Goal: Task Accomplishment & Management: Complete application form

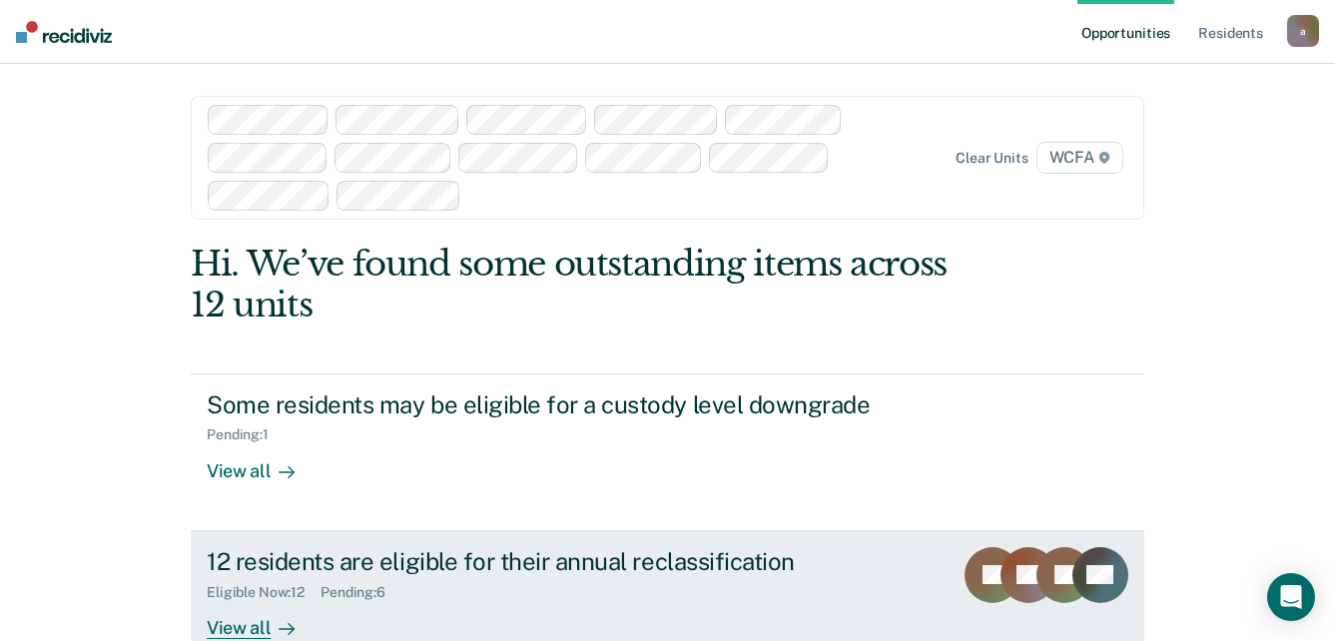
click at [227, 631] on div "View all" at bounding box center [263, 619] width 112 height 39
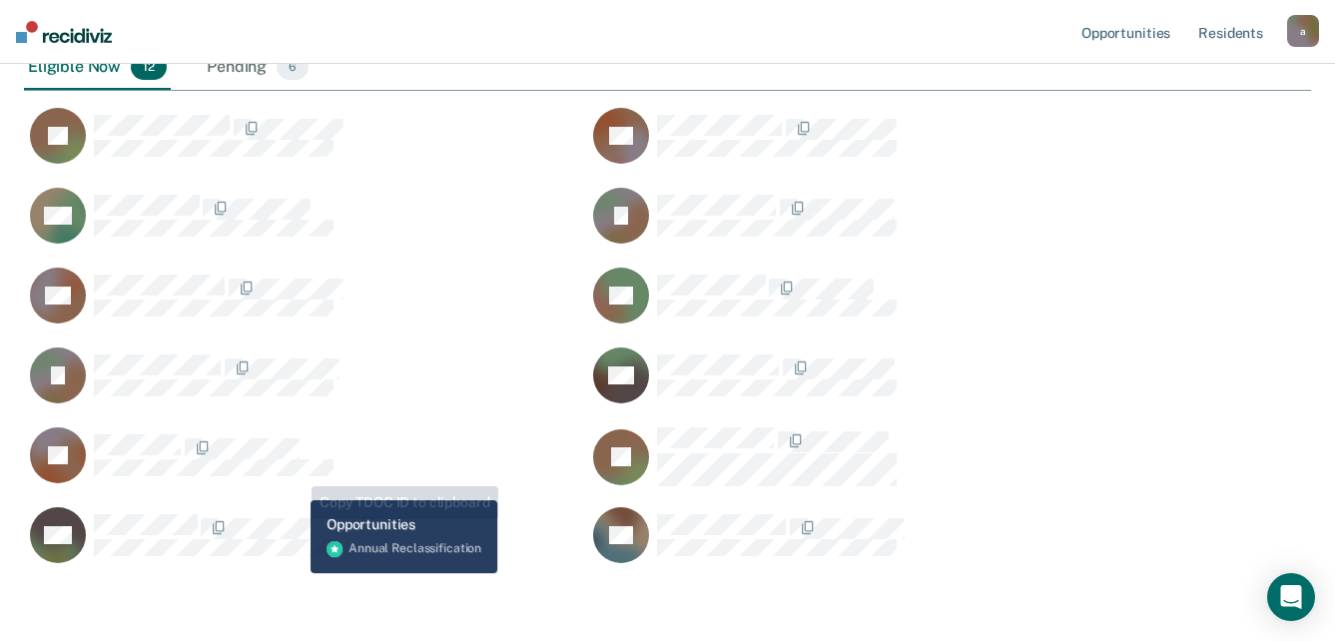
scroll to position [477, 0]
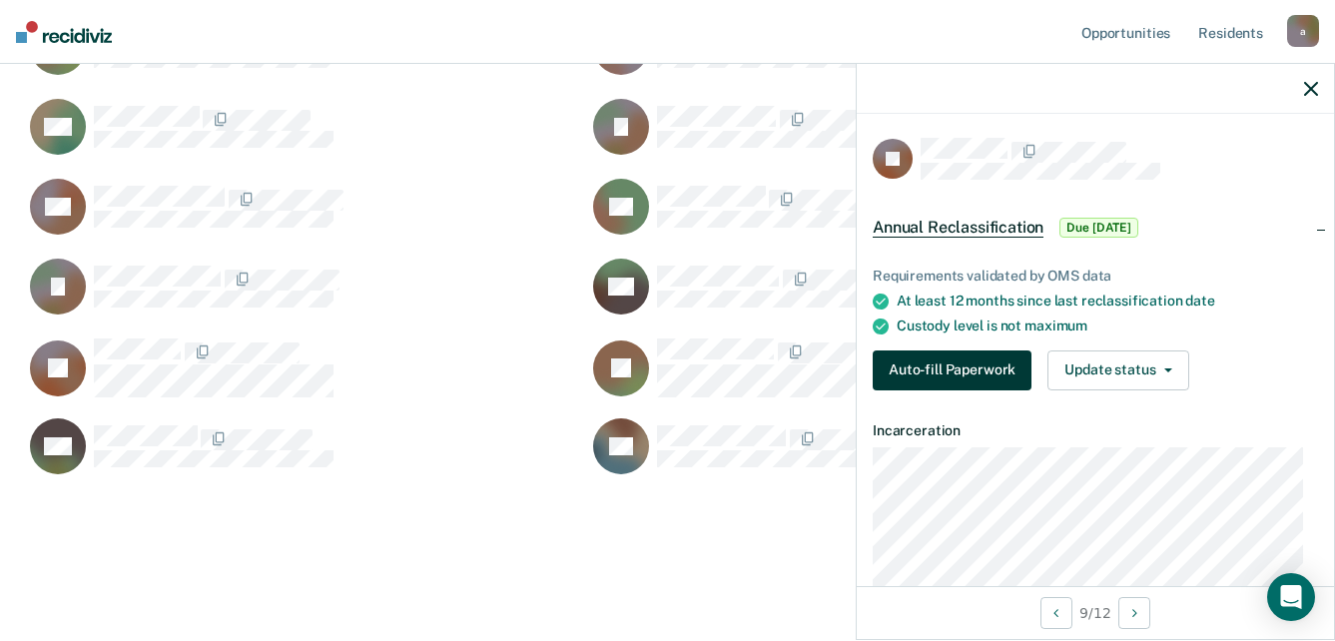
click at [993, 361] on button "Auto-fill Paperwork" at bounding box center [951, 370] width 159 height 40
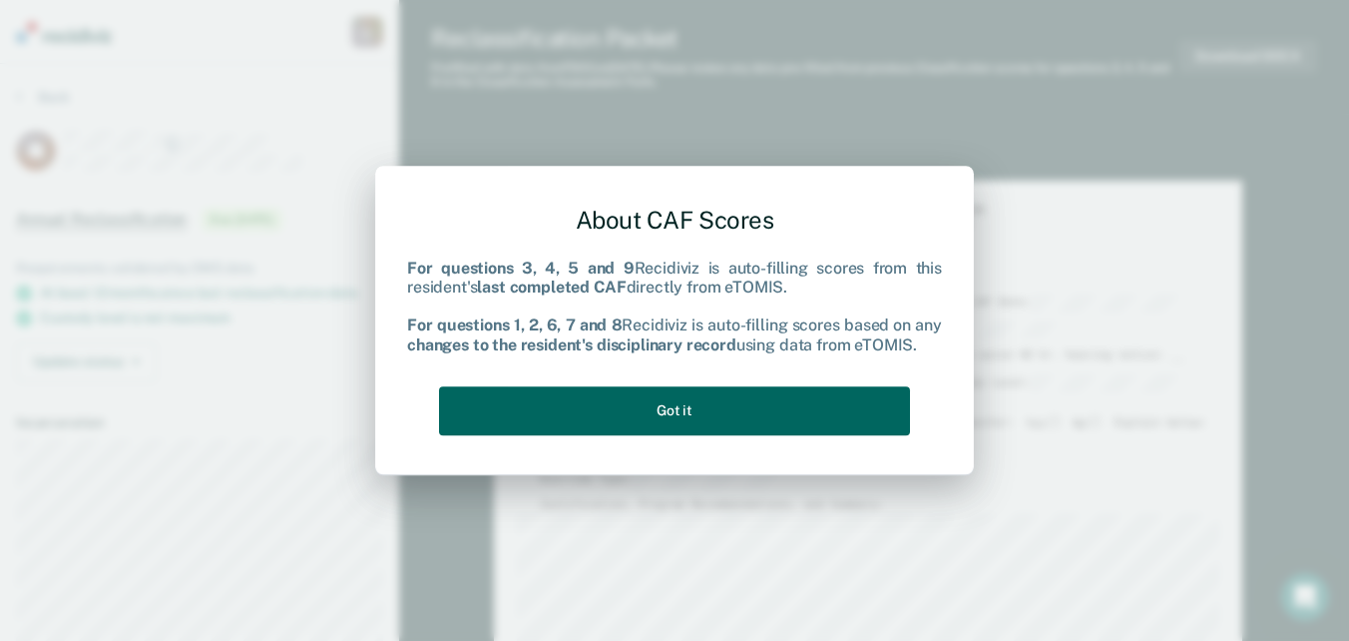
click at [703, 416] on button "Got it" at bounding box center [674, 410] width 471 height 49
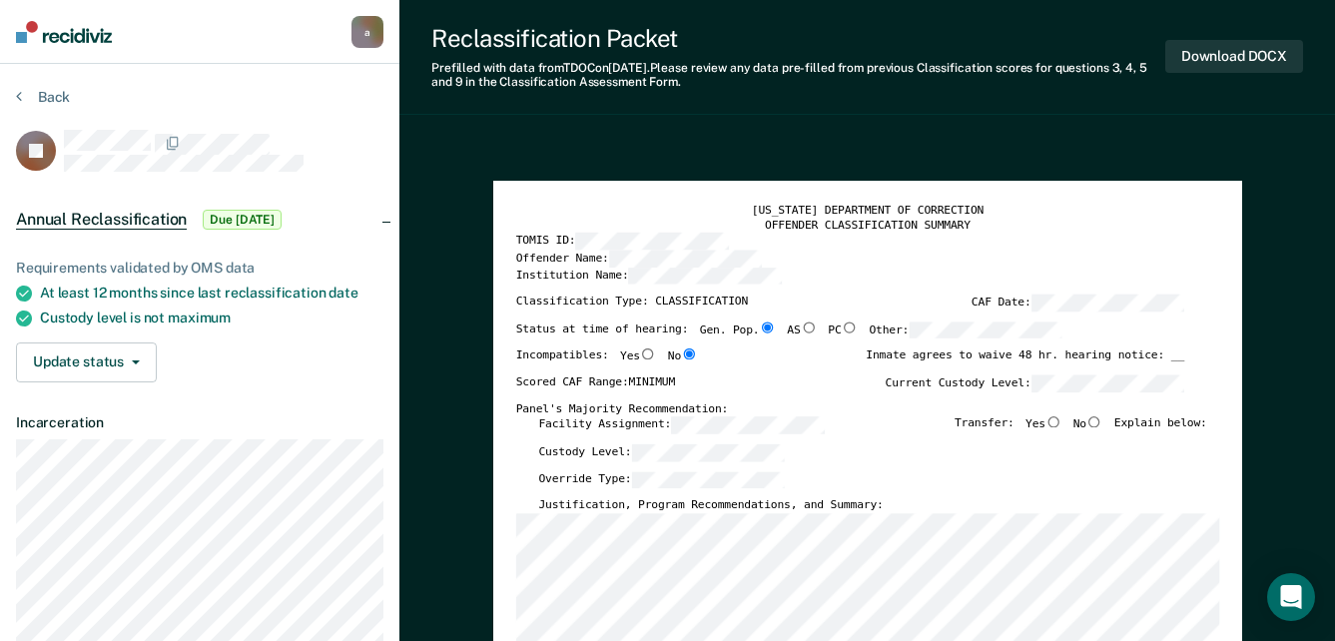
click at [1101, 419] on input "No" at bounding box center [1094, 421] width 16 height 11
type textarea "x"
radio input "true"
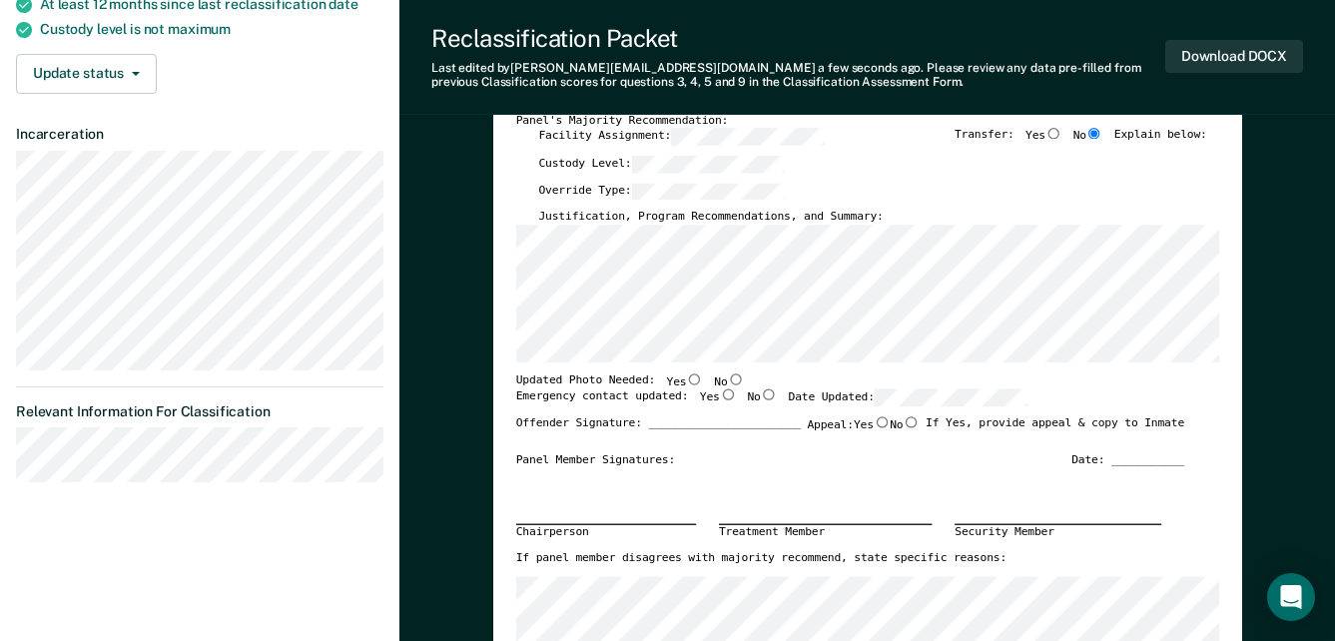
scroll to position [299, 0]
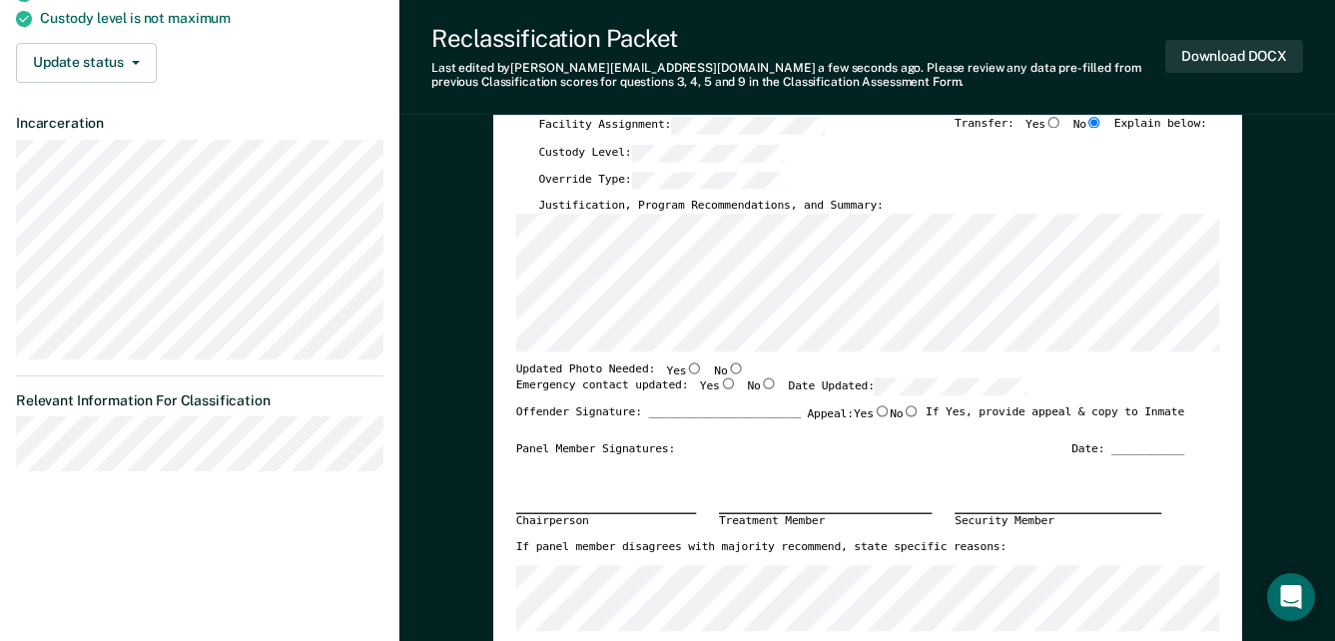
click at [727, 367] on input "No" at bounding box center [735, 367] width 16 height 11
type textarea "x"
radio input "true"
click at [719, 385] on input "Yes" at bounding box center [727, 383] width 16 height 11
type textarea "x"
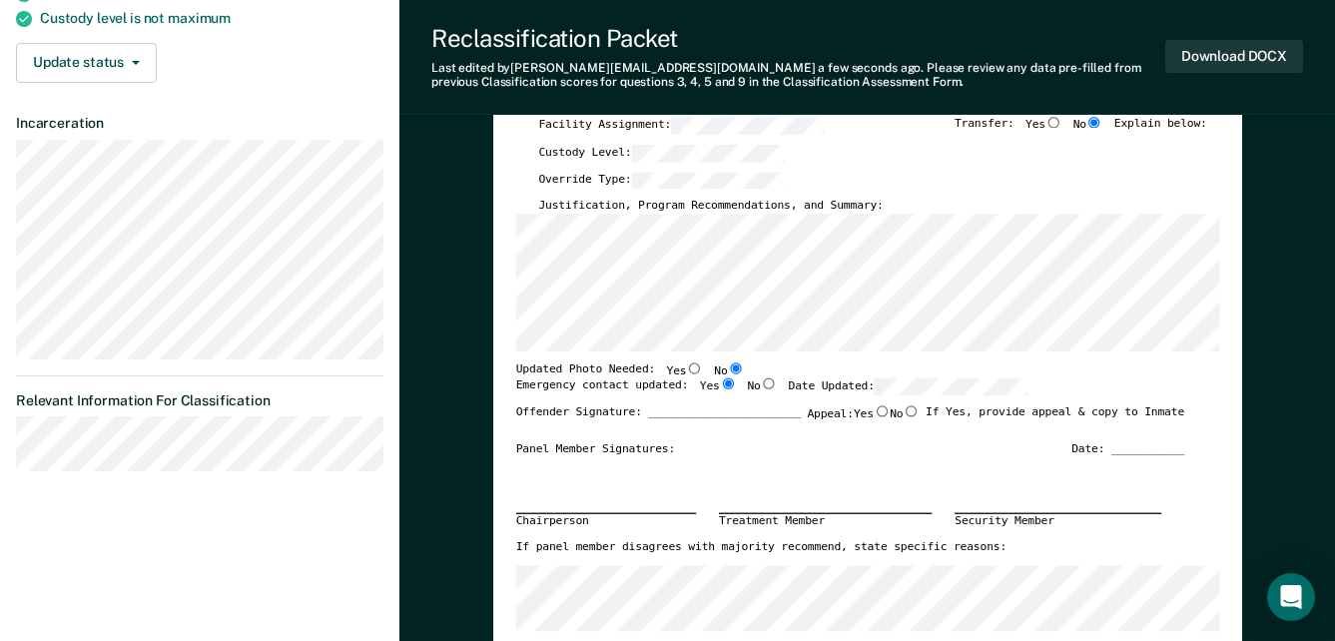
radio input "true"
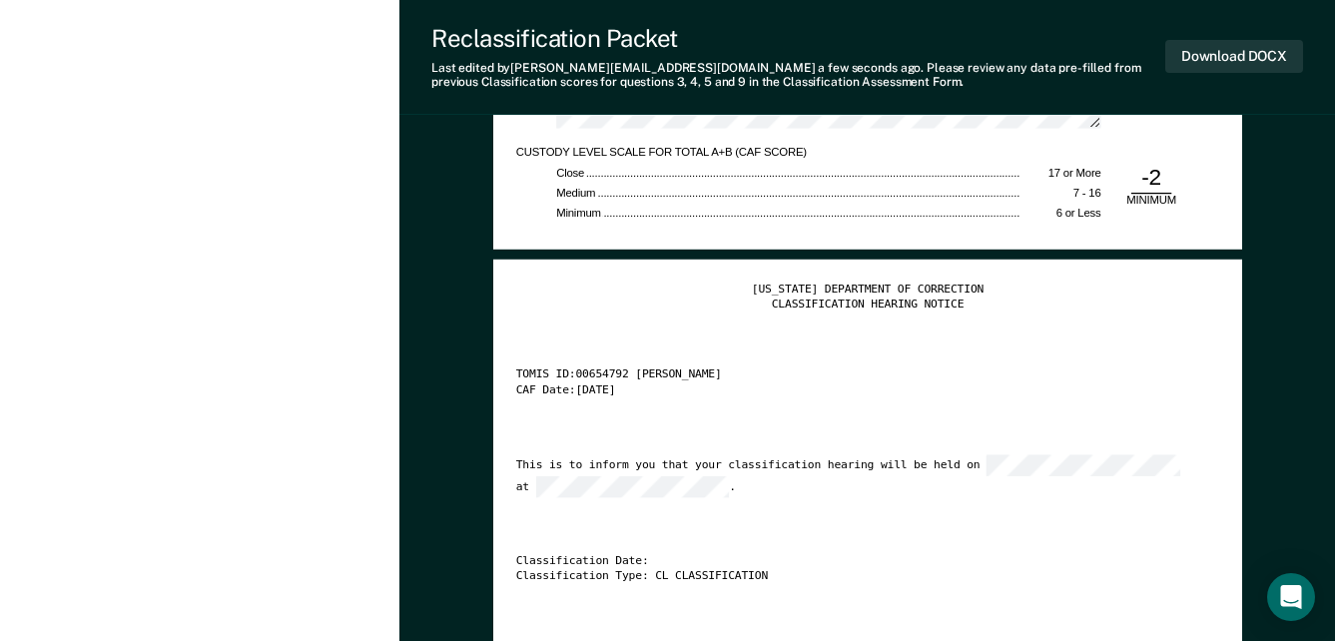
scroll to position [2994, 0]
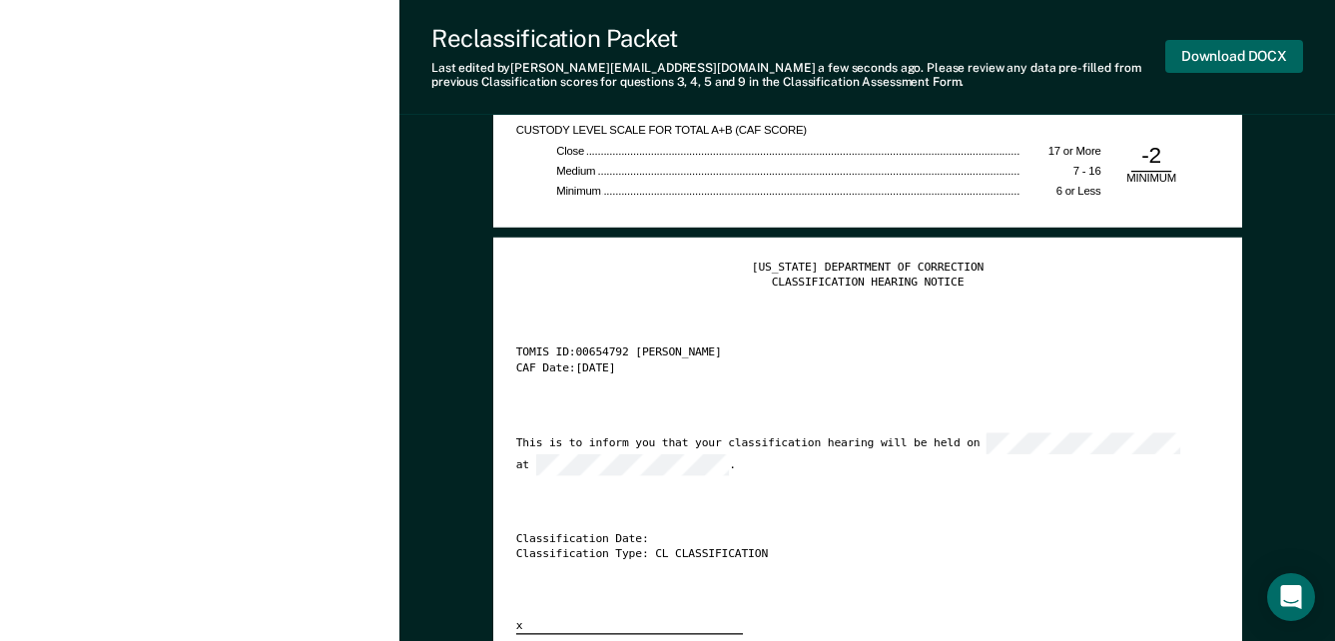
click at [1217, 52] on button "Download DOCX" at bounding box center [1234, 56] width 138 height 33
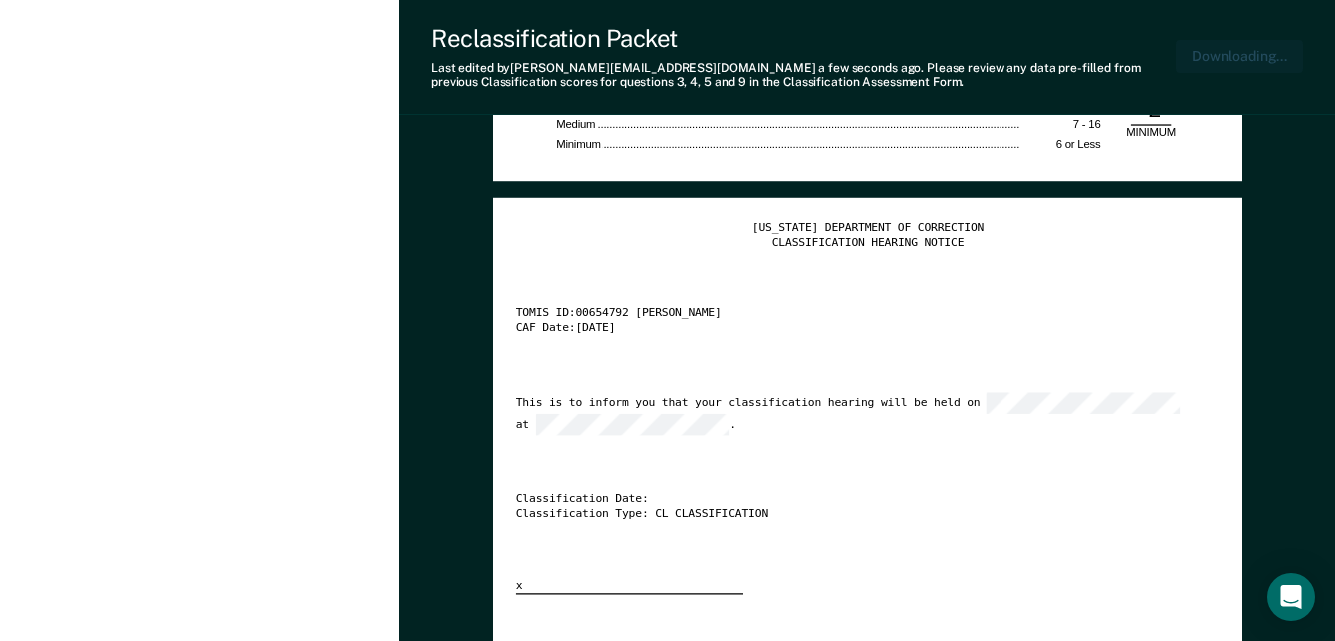
type textarea "x"
